Goal: Communication & Community: Answer question/provide support

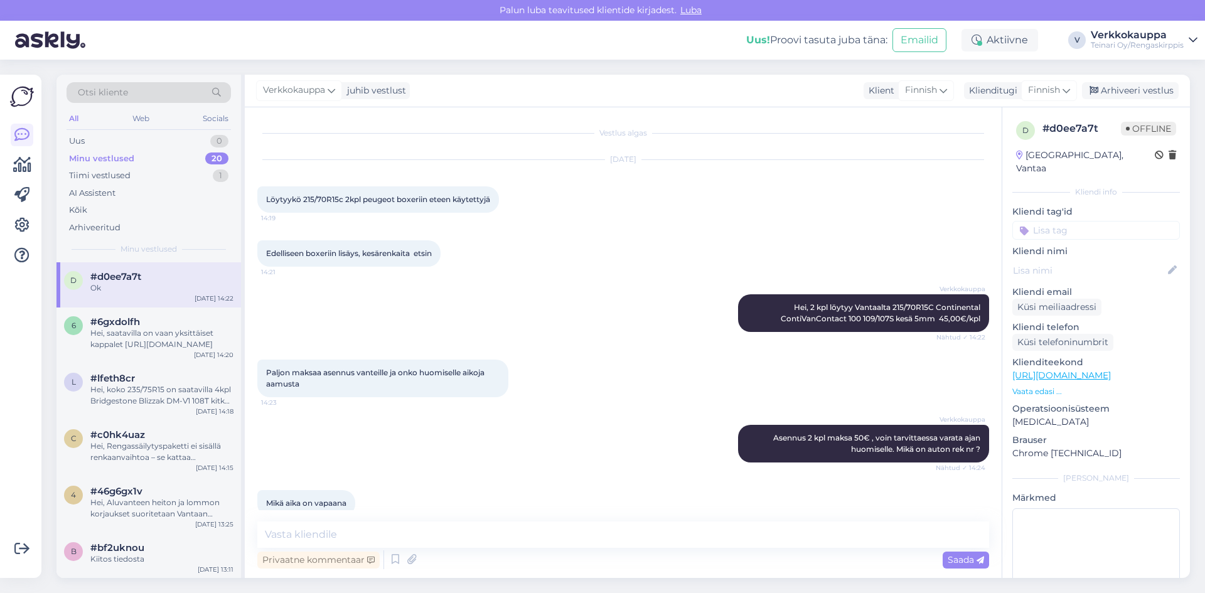
scroll to position [161, 0]
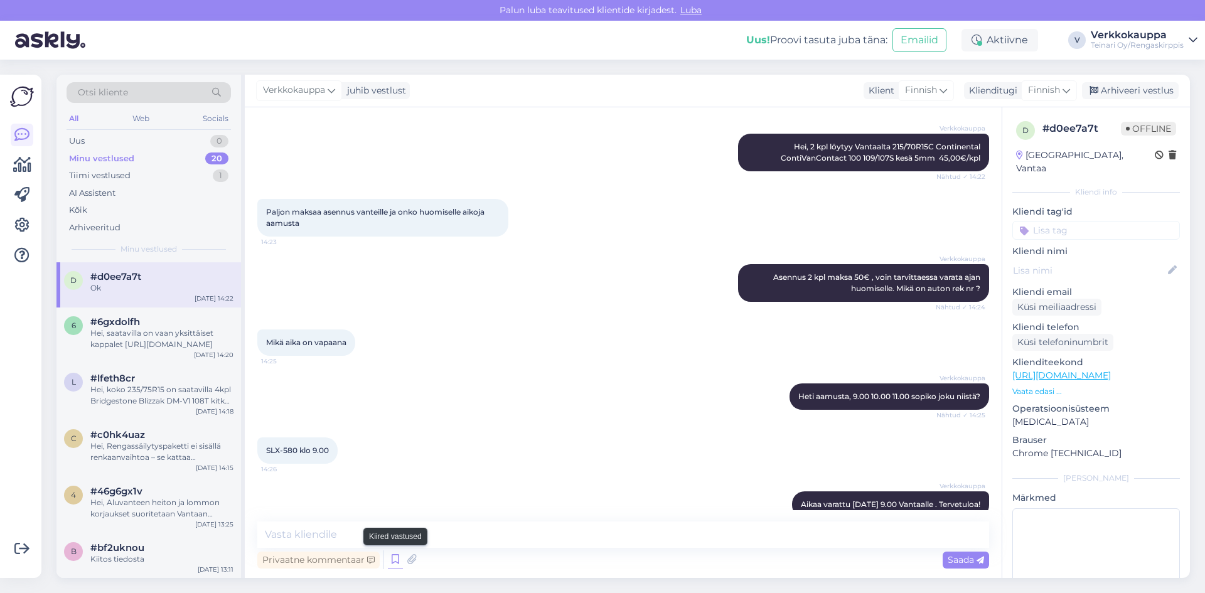
click at [393, 562] on icon at bounding box center [395, 559] width 15 height 19
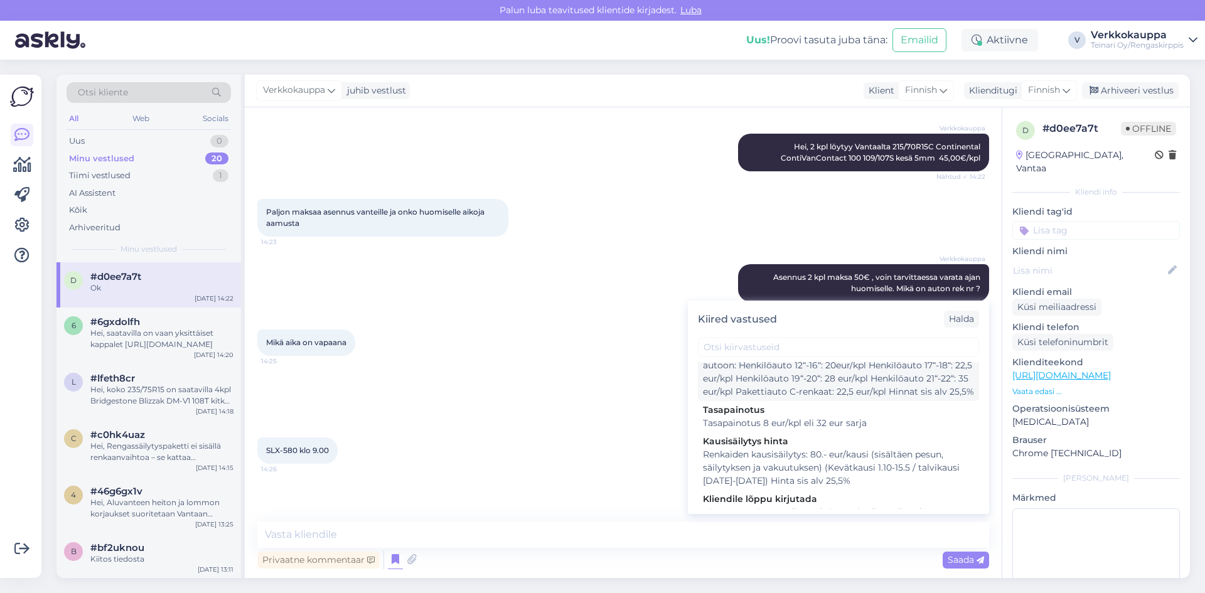
scroll to position [1506, 0]
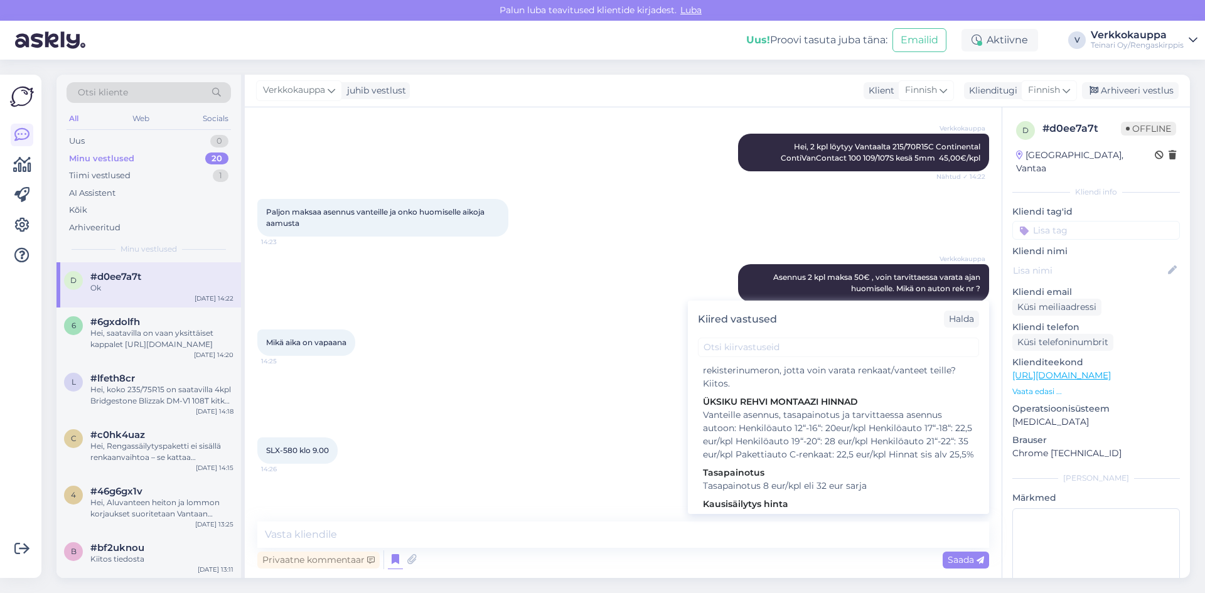
drag, startPoint x: 868, startPoint y: 437, endPoint x: 638, endPoint y: 417, distance: 230.6
click at [638, 417] on div "Verkkokauppa Heti aamusta, 9.00 10.00 11.00 sopiko joku niistä? Nähtud ✓ 14:25" at bounding box center [623, 397] width 732 height 54
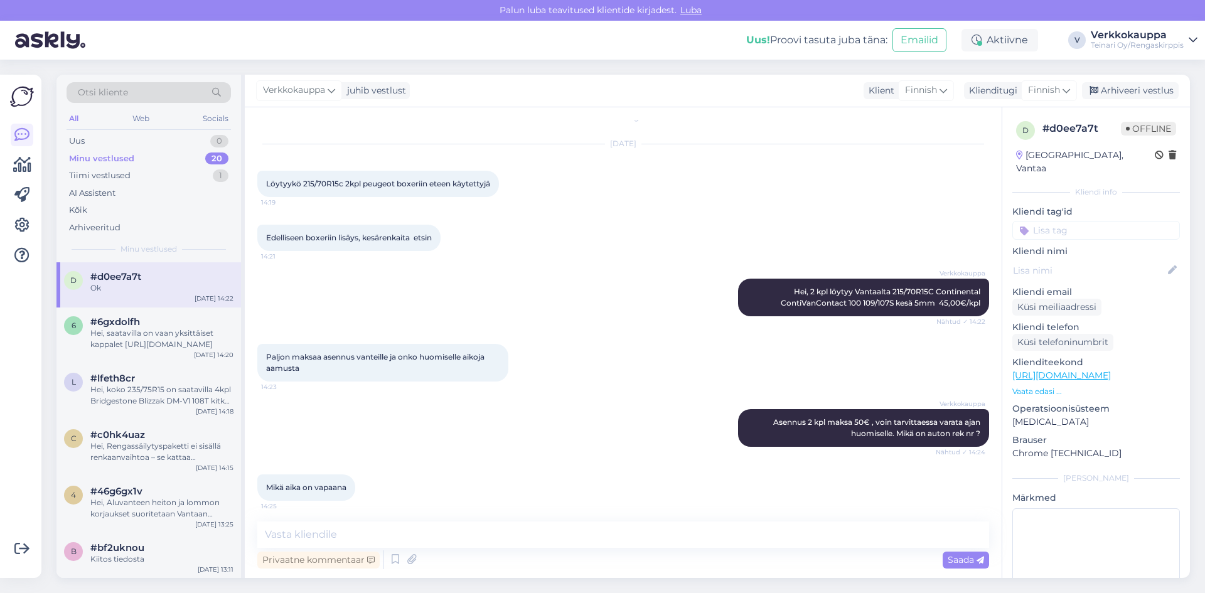
scroll to position [0, 0]
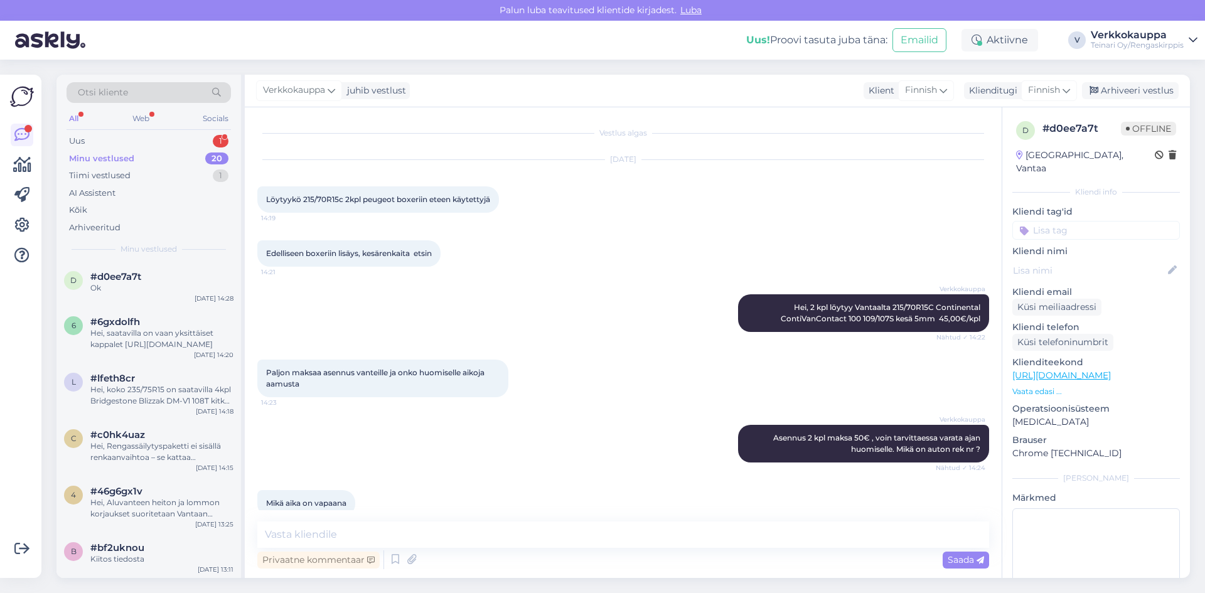
click at [125, 157] on div "Minu vestlused" at bounding box center [101, 158] width 65 height 13
click at [117, 137] on div "Uus 1" at bounding box center [149, 141] width 164 height 18
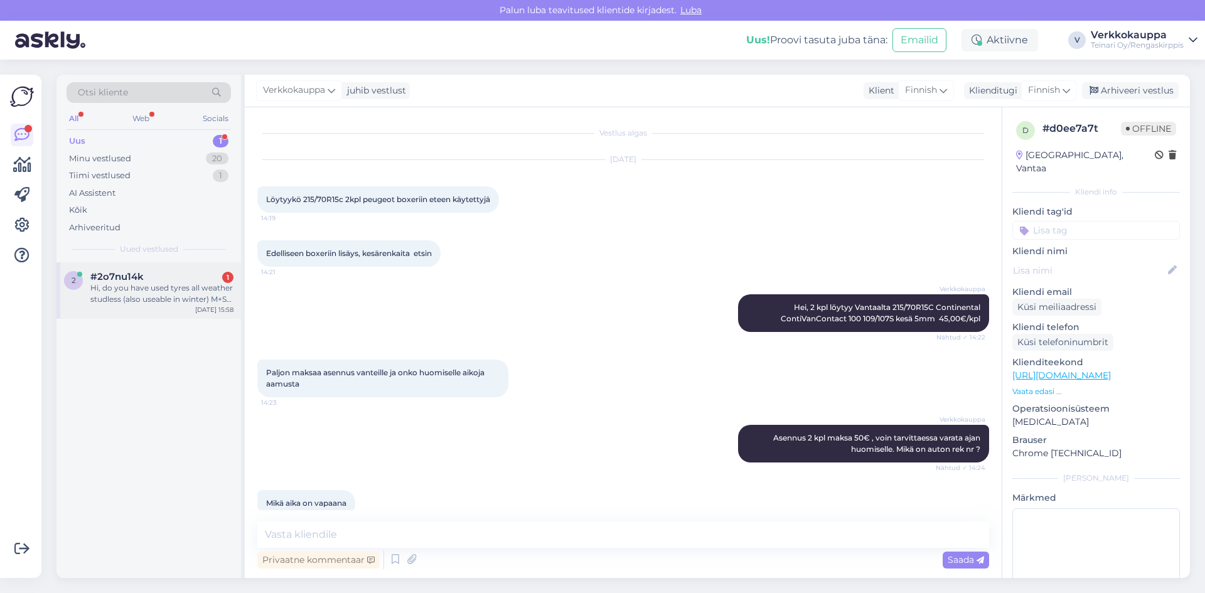
click at [181, 299] on div "Hi, do you have used tyres all weather studless (also useable in winter) M+S 20…" at bounding box center [161, 293] width 143 height 23
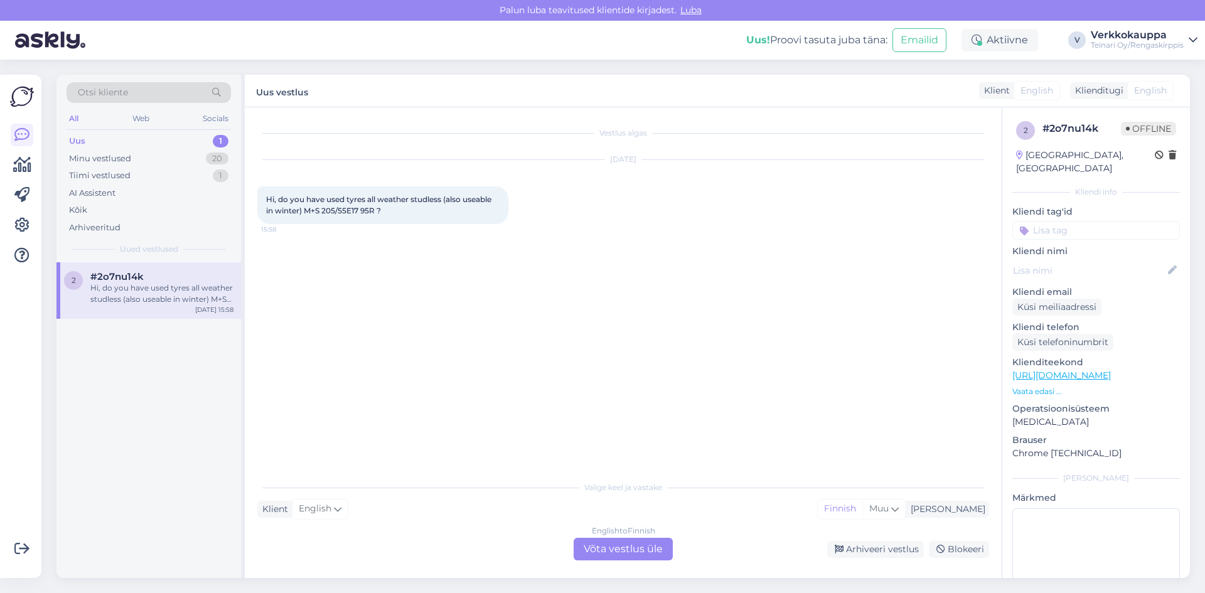
click at [606, 550] on div "English to Finnish Võta vestlus üle" at bounding box center [622, 549] width 99 height 23
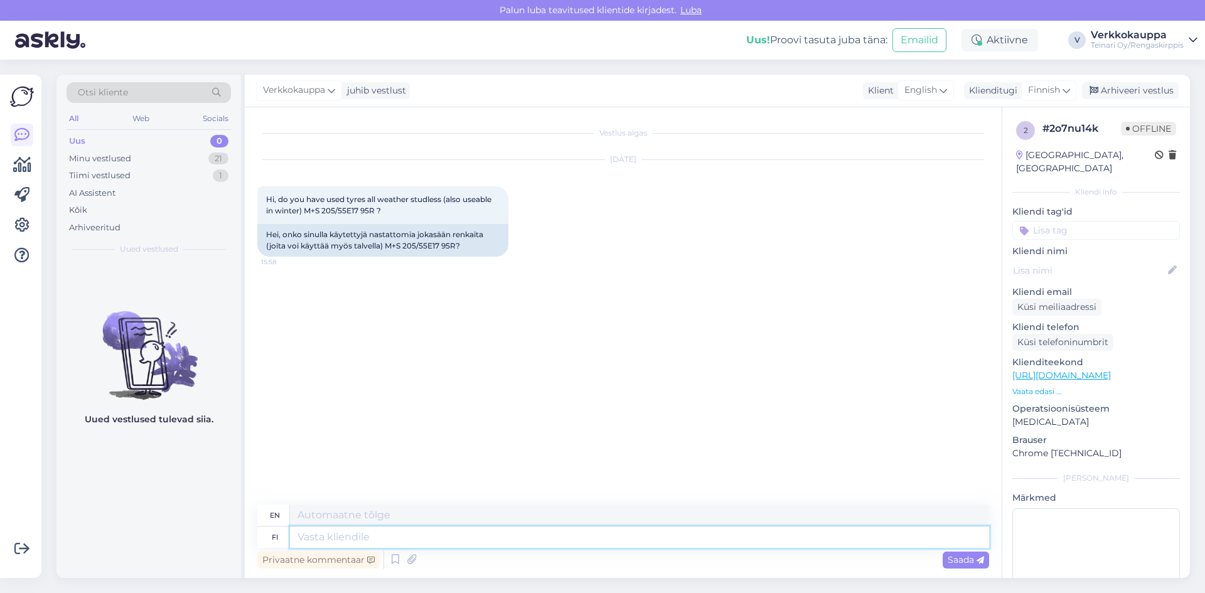
click at [310, 528] on textarea at bounding box center [639, 536] width 699 height 21
type textarea "H"
type textarea "B"
type textarea "Hei"
type textarea "Hello"
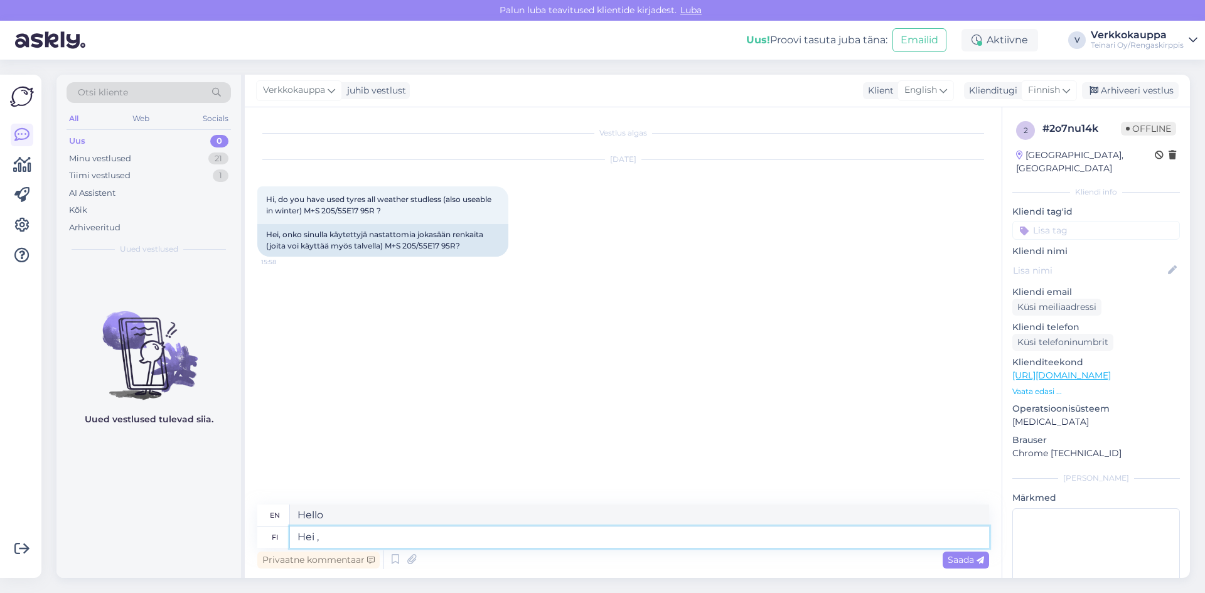
type textarea "Hei ,"
type textarea "Hello,"
type textarea "Hei , löytyy"
type textarea "Hi, found"
paste textarea "[URL][DOMAIN_NAME]"
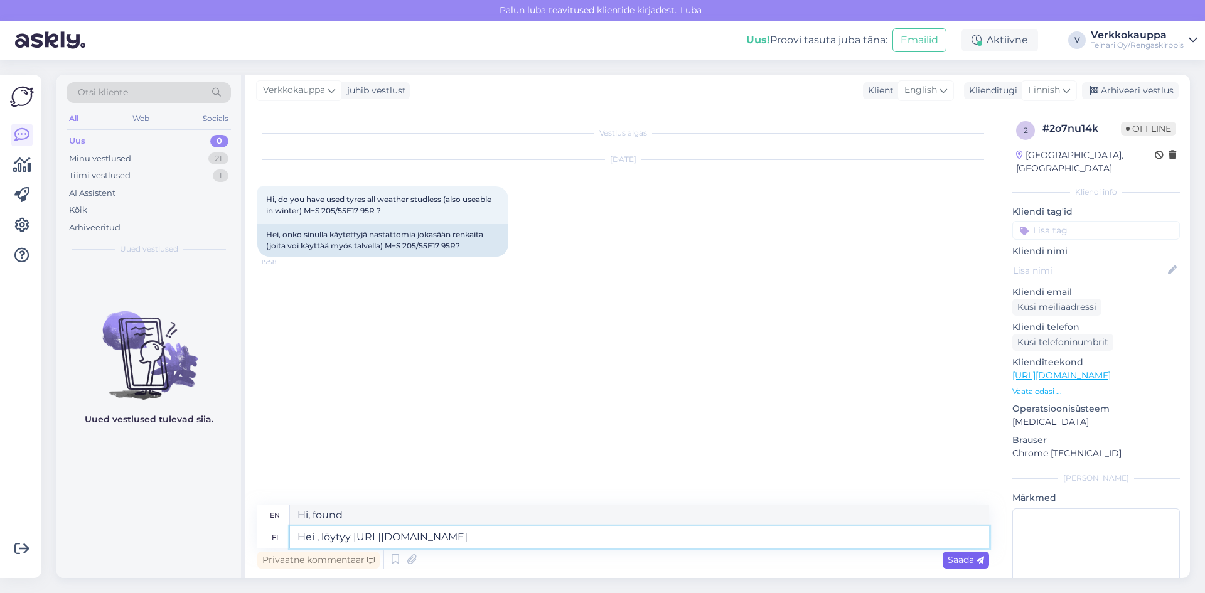
type textarea "Hei , löytyy [URL][DOMAIN_NAME]"
click at [956, 558] on span "Saada" at bounding box center [965, 559] width 36 height 11
type textarea "Hi, you can find it [URL][DOMAIN_NAME]"
click at [349, 538] on textarea "Hei , löytyy [URL][DOMAIN_NAME]" at bounding box center [639, 536] width 699 height 21
type textarea "Hei , käyettyt kitkarenkaat [URL][DOMAIN_NAME]"
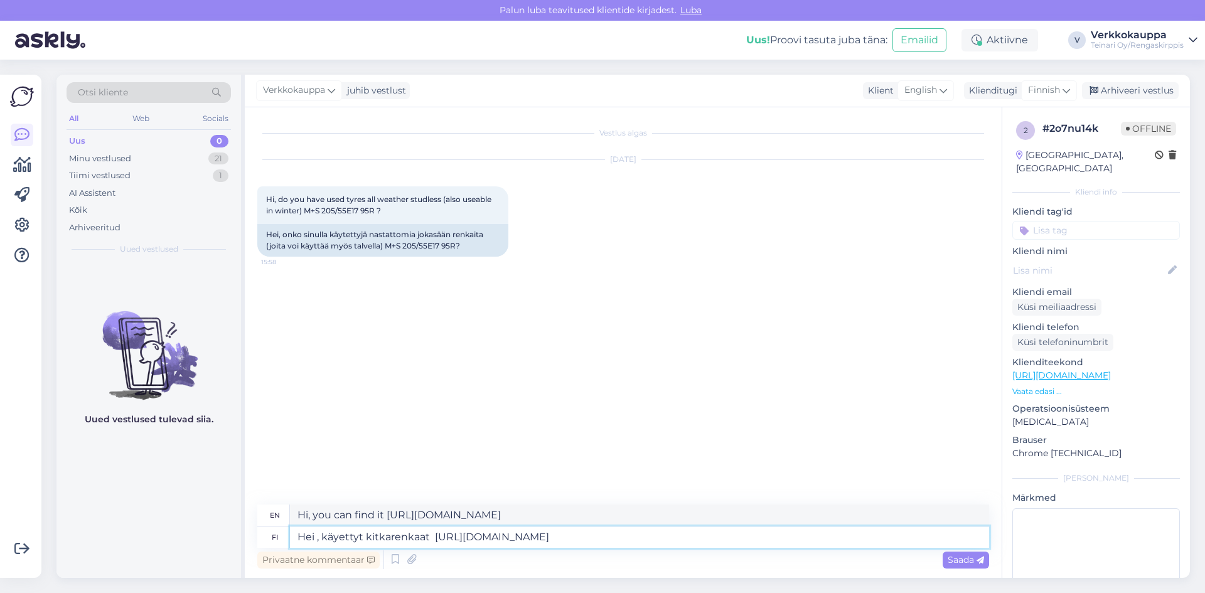
type textarea "Hi, used friction tires [URL][DOMAIN_NAME]"
type textarea "Hei , käyettyt kitkarenkaat [URL][DOMAIN_NAME]"
click at [953, 557] on span "Saada" at bounding box center [965, 559] width 36 height 11
